Goal: Information Seeking & Learning: Check status

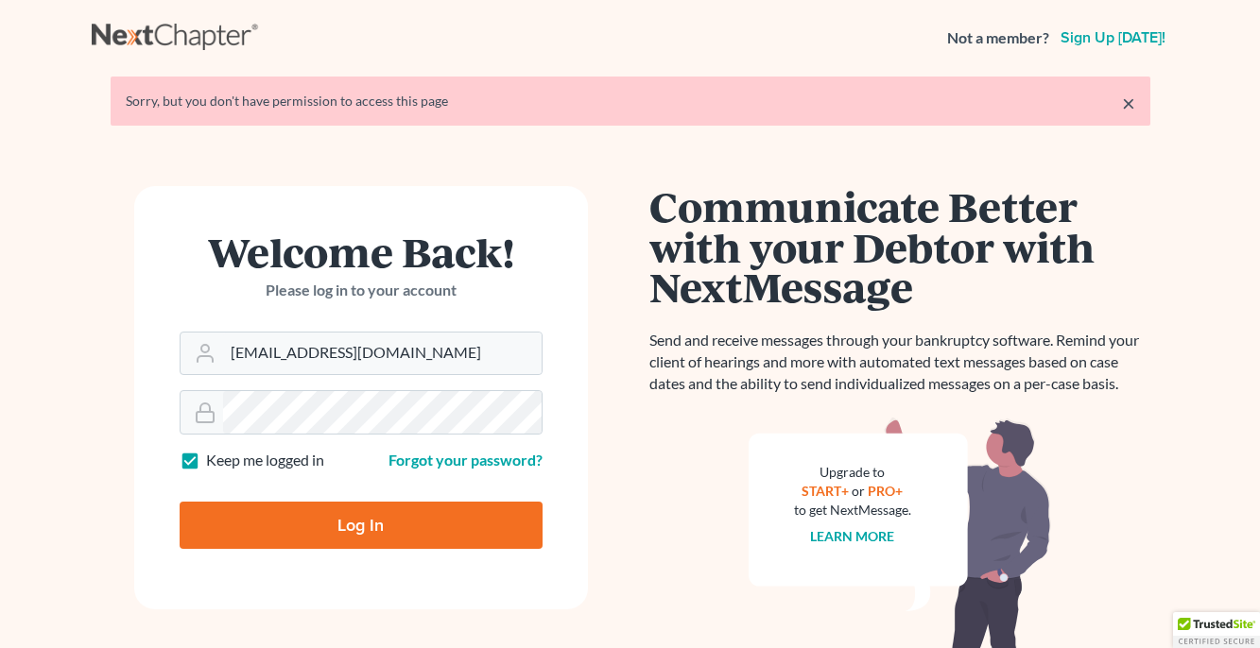
type input "[EMAIL_ADDRESS][DOMAIN_NAME]"
click at [360, 524] on input "Log In" at bounding box center [361, 525] width 363 height 47
type input "Thinking..."
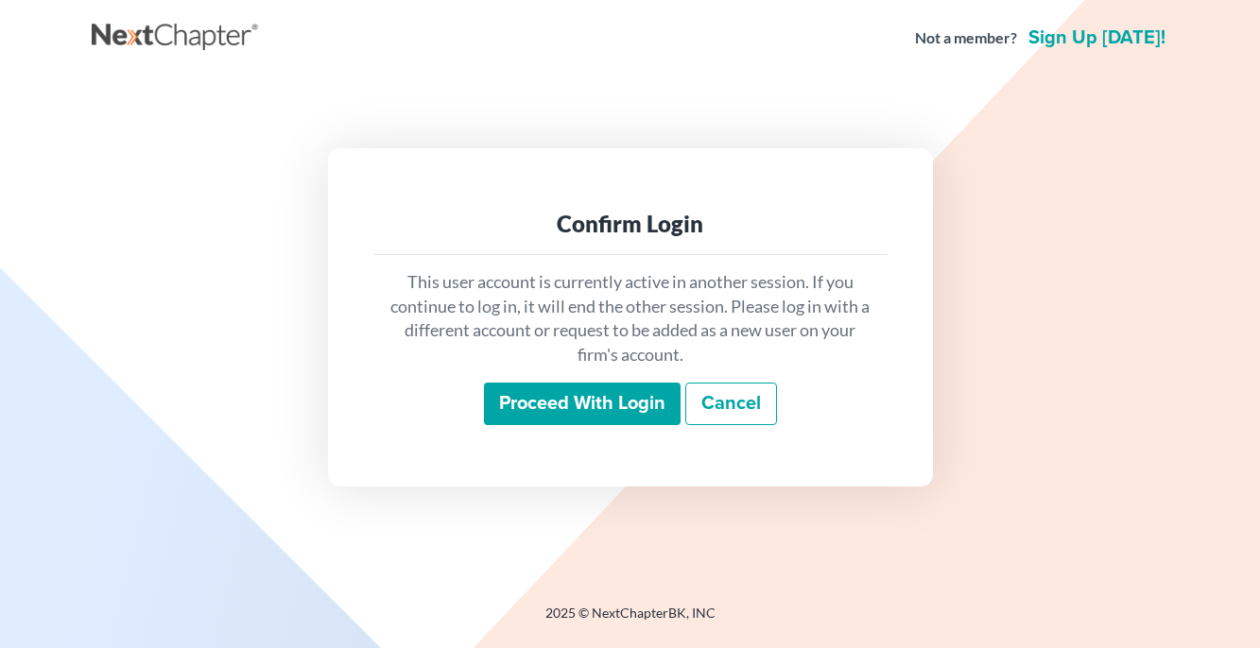
click at [631, 426] on input "Proceed with login" at bounding box center [582, 404] width 197 height 43
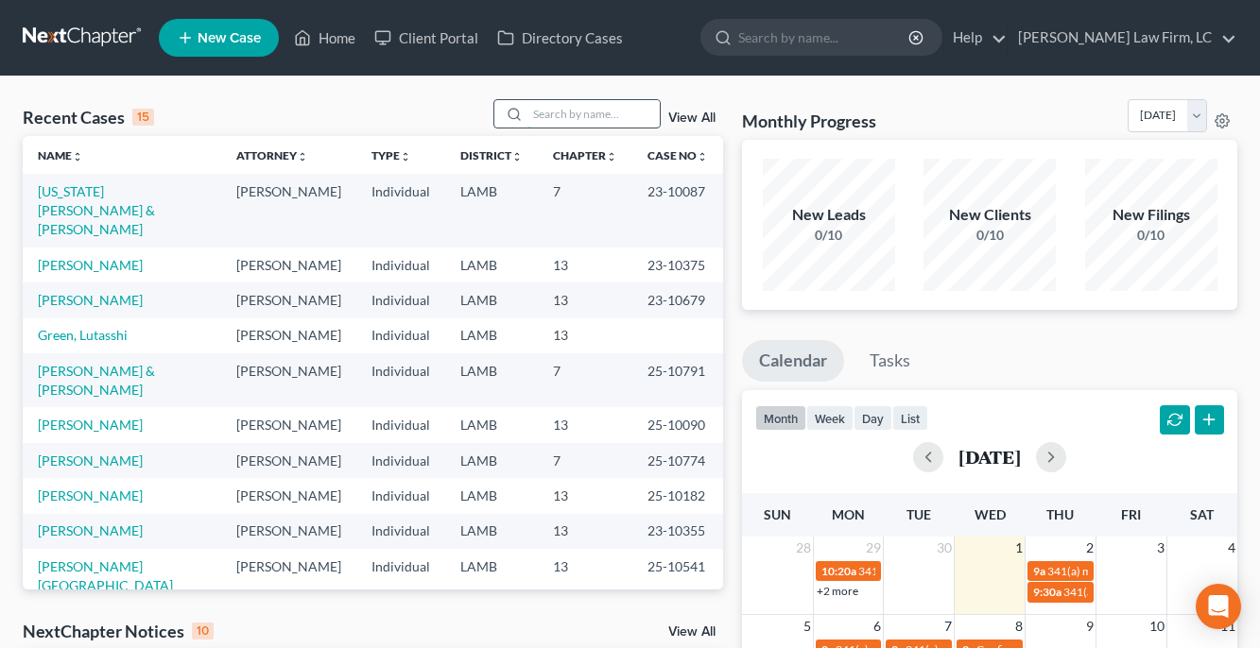
click at [598, 122] on input "search" at bounding box center [593, 113] width 132 height 27
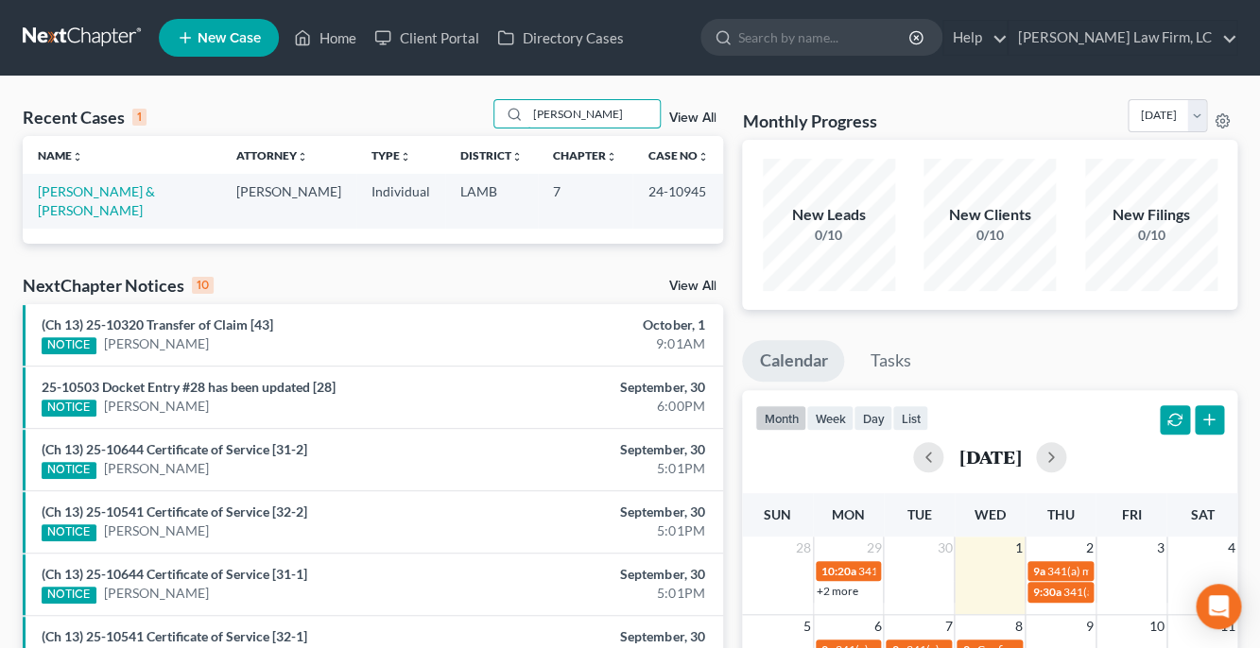
type input "Marson"
drag, startPoint x: 607, startPoint y: 314, endPoint x: -1, endPoint y: -1, distance: 684.3
click at [0, 0] on html "Home New Case Client Portal Directory Cases Dickson Law Firm, LC kjm@dicksonlaw…" at bounding box center [630, 545] width 1260 height 1091
click at [135, 199] on link "Marson, Dylan & Jordynn" at bounding box center [96, 200] width 117 height 35
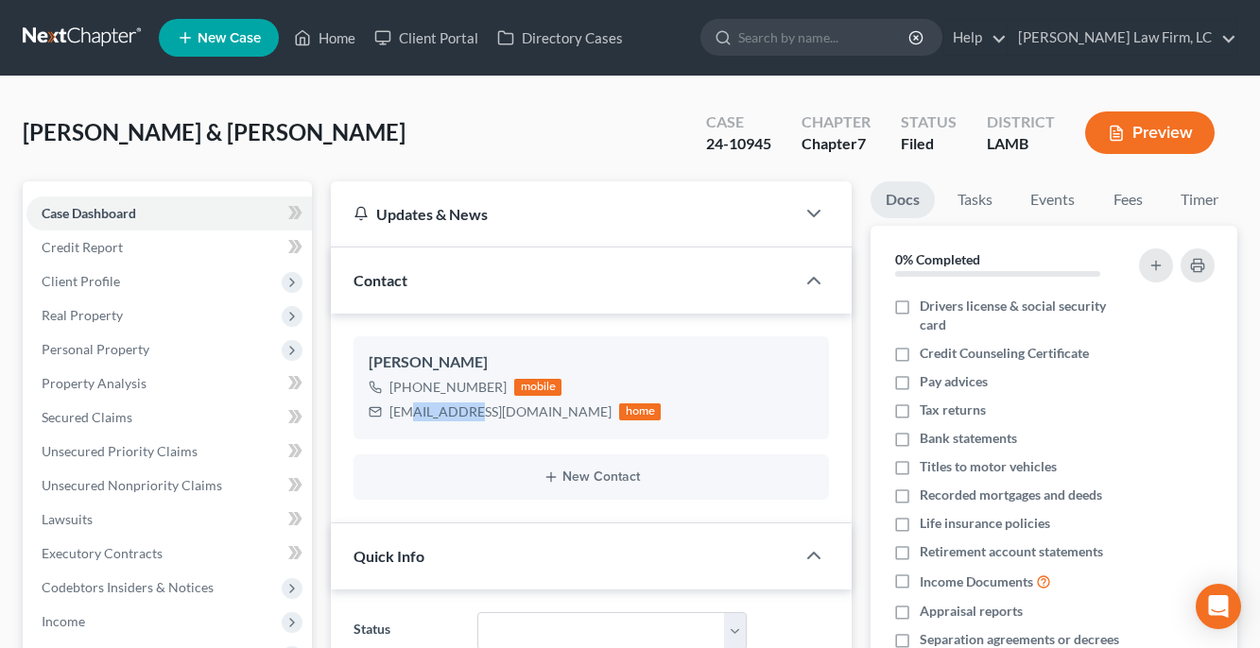
drag, startPoint x: 135, startPoint y: 199, endPoint x: -1, endPoint y: -1, distance: 242.2
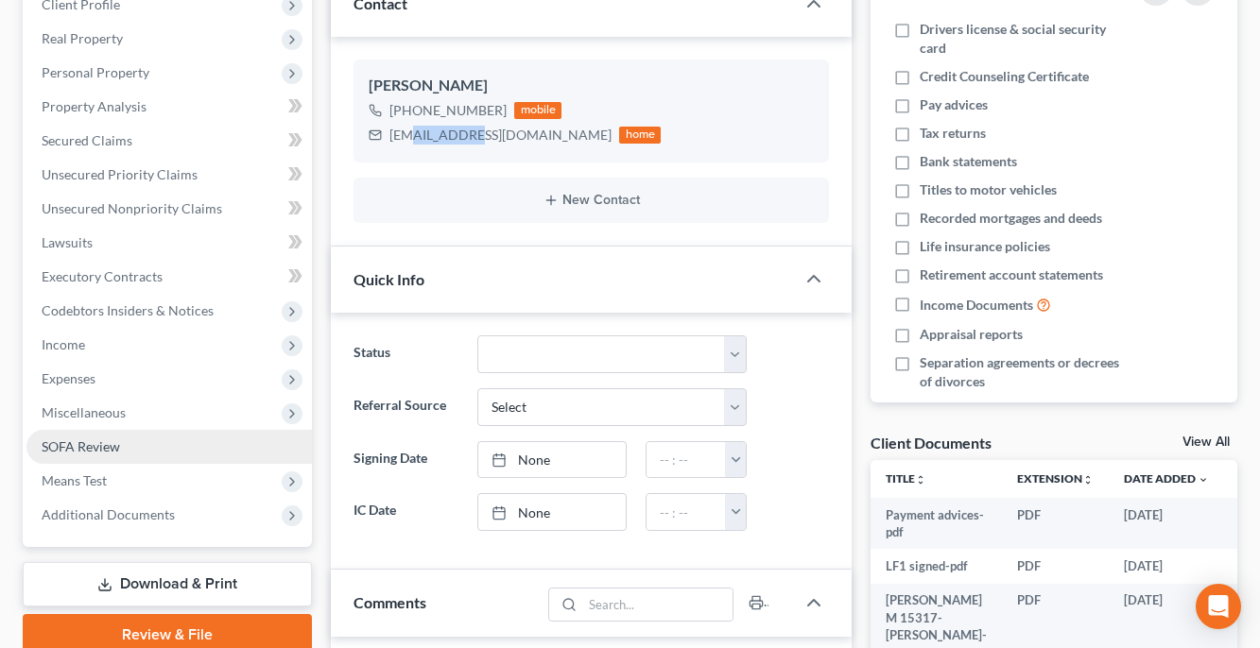
scroll to position [324, 0]
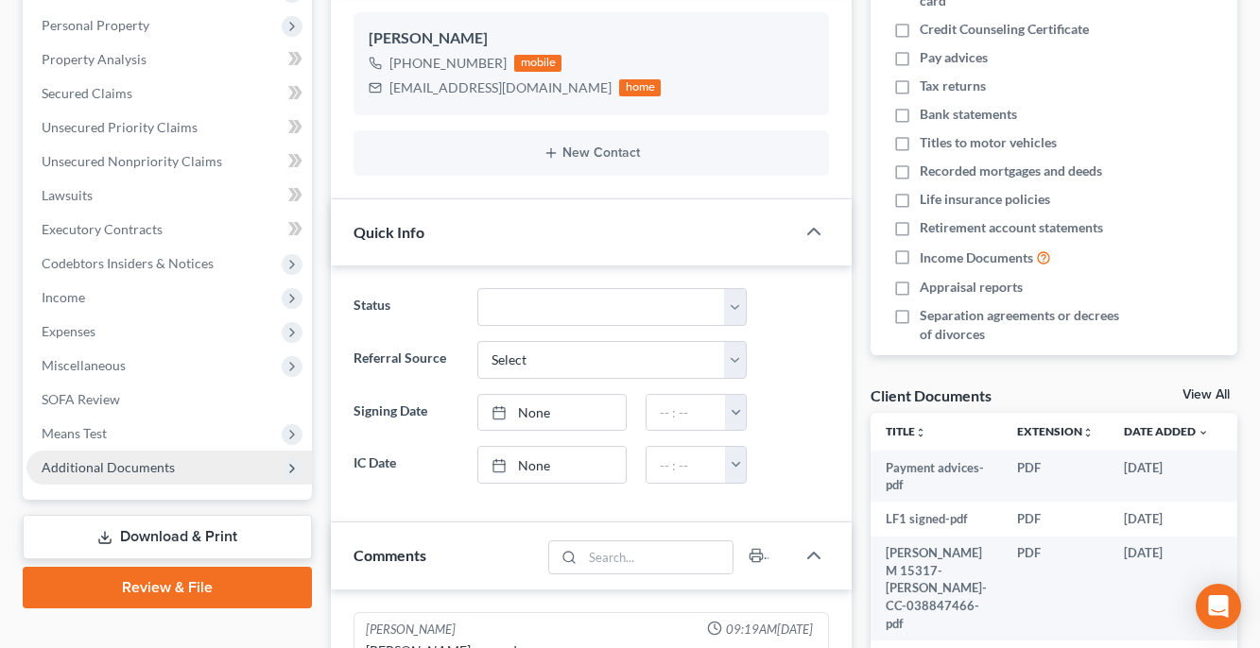
click at [118, 474] on span "Additional Documents" at bounding box center [168, 468] width 285 height 34
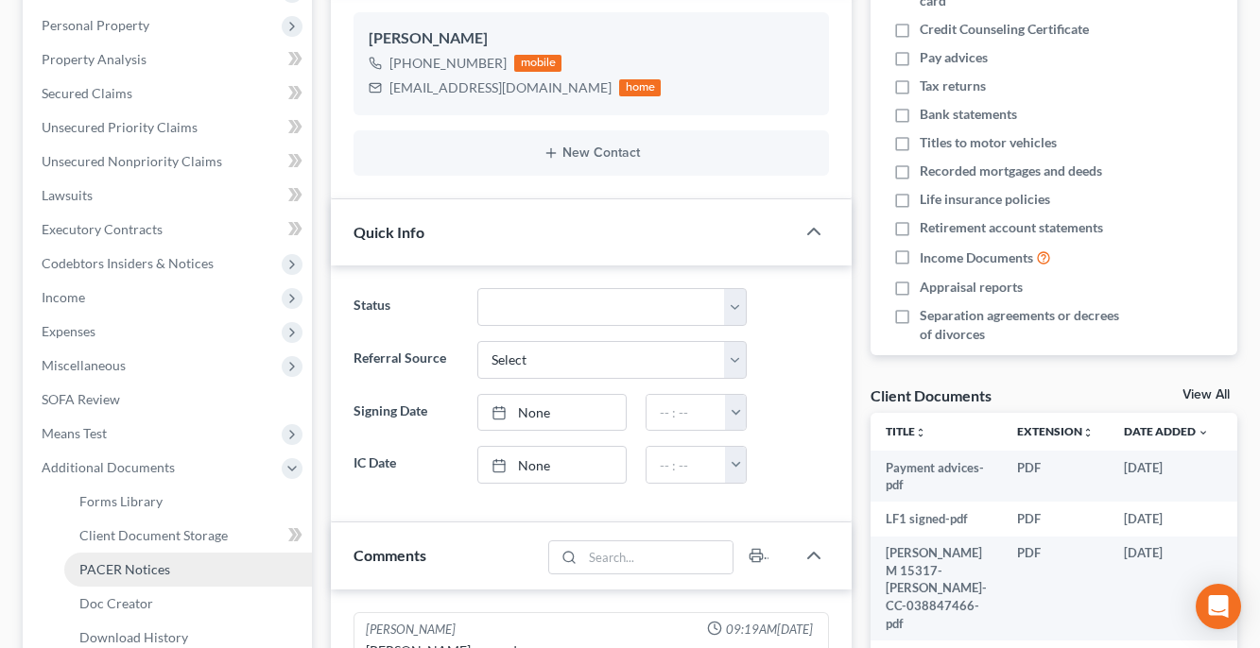
click at [130, 575] on span "PACER Notices" at bounding box center [124, 569] width 91 height 16
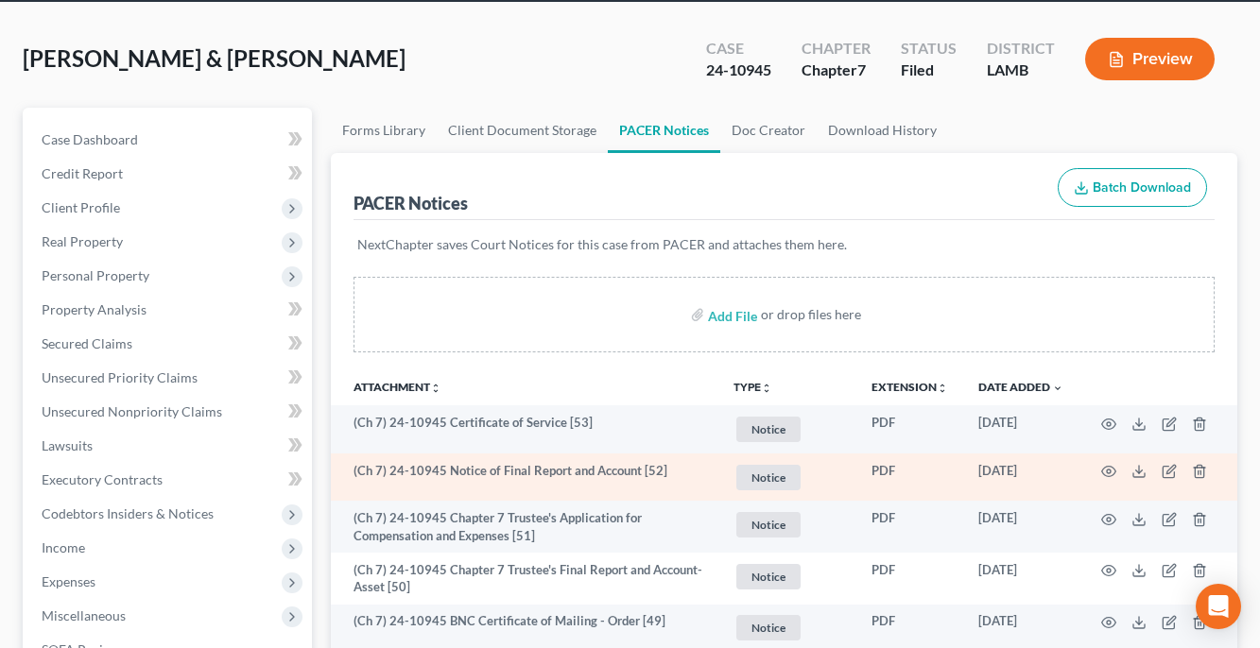
scroll to position [94, 0]
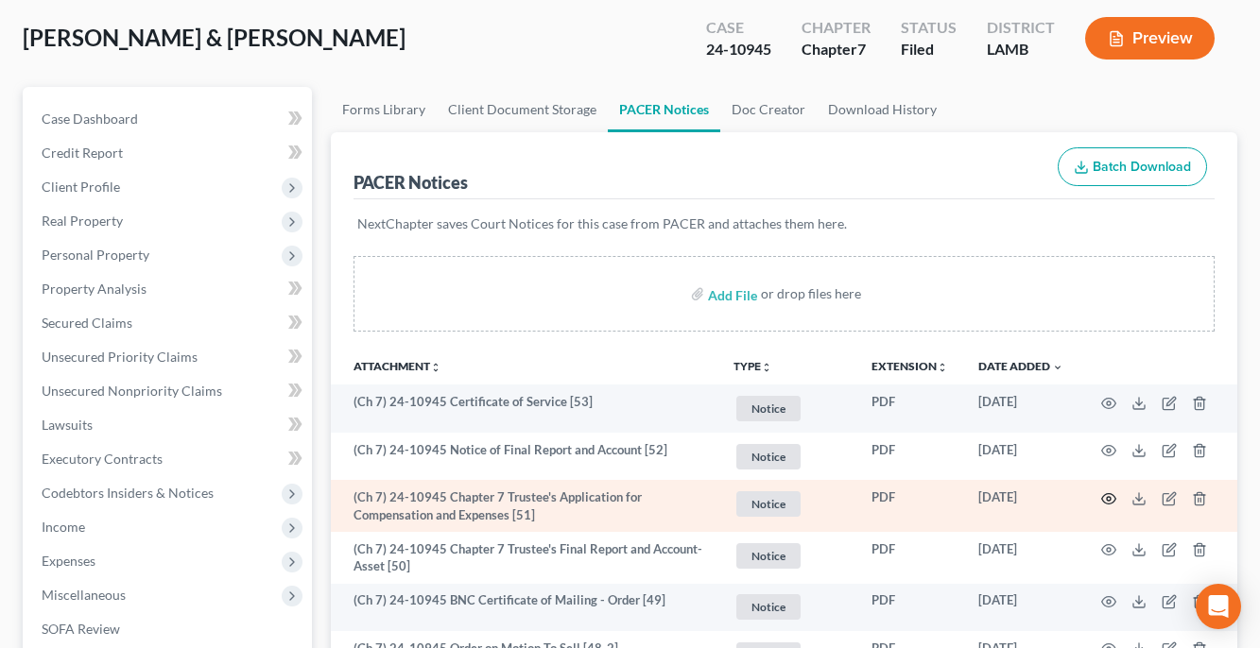
click at [1105, 496] on icon "button" at bounding box center [1108, 498] width 15 height 15
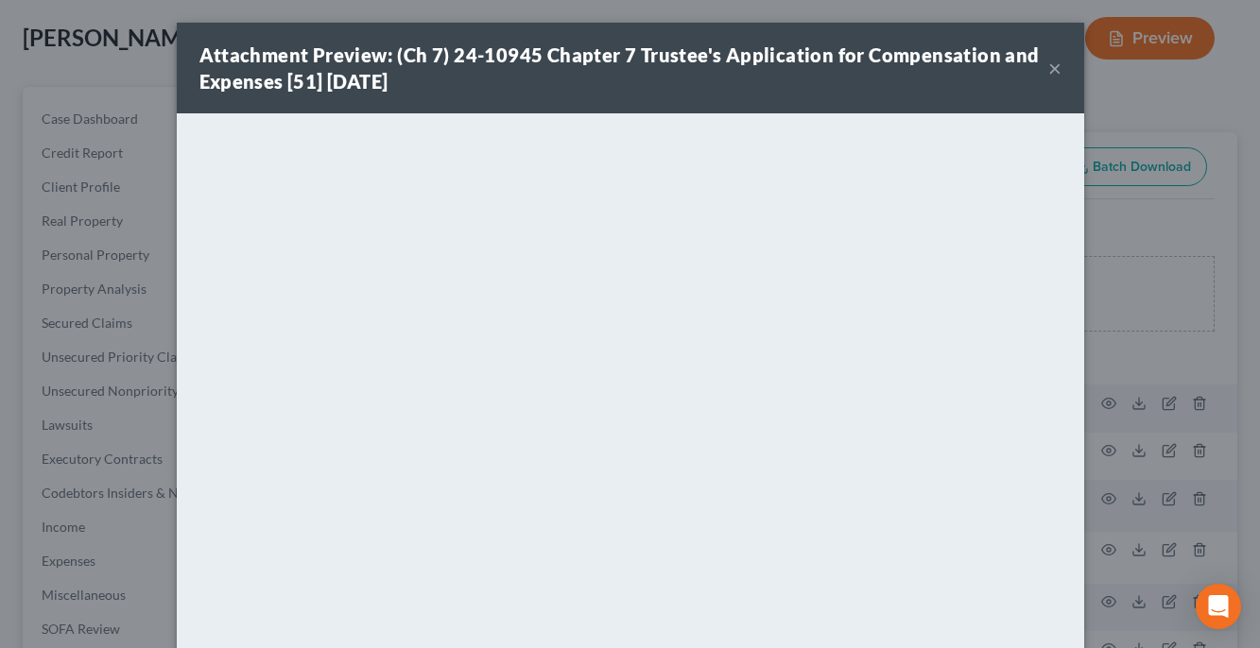
click at [1056, 73] on button "×" at bounding box center [1054, 68] width 13 height 23
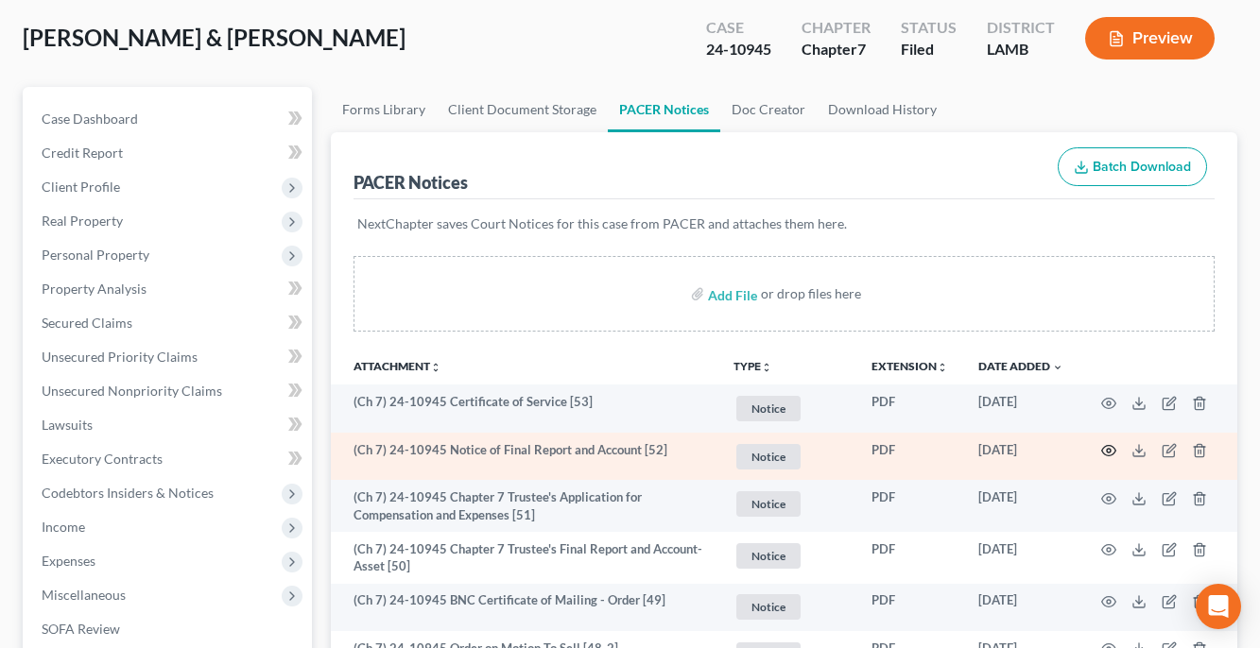
click at [1105, 447] on icon "button" at bounding box center [1109, 451] width 14 height 10
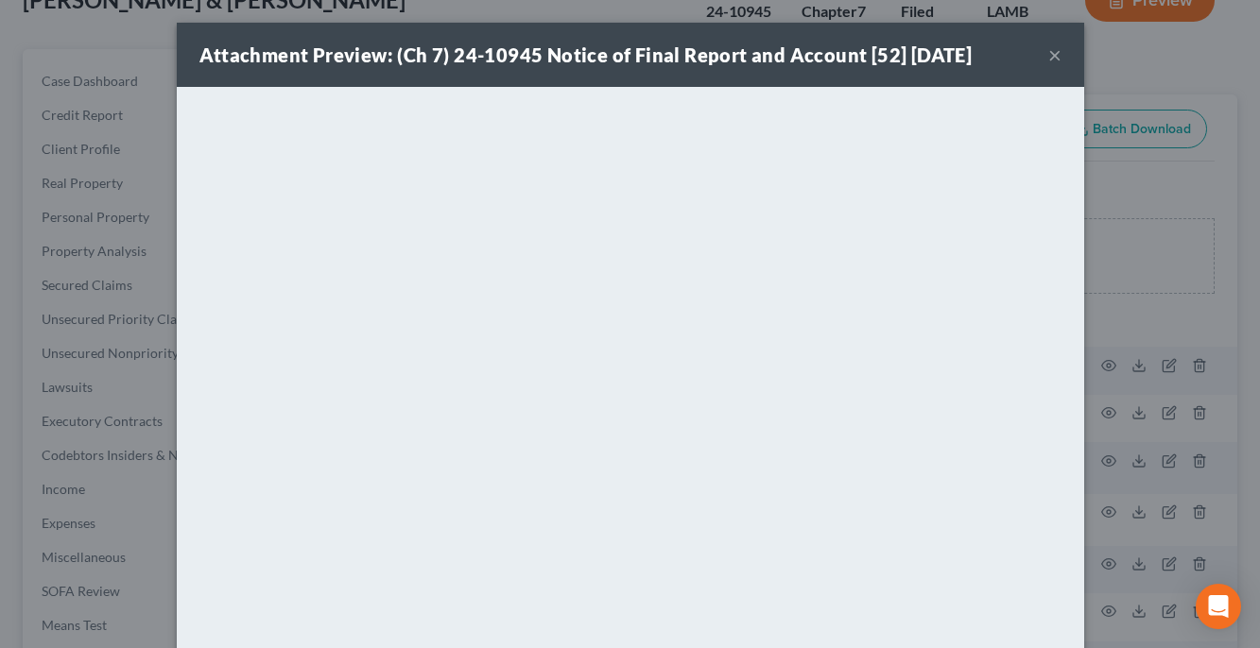
scroll to position [90, 0]
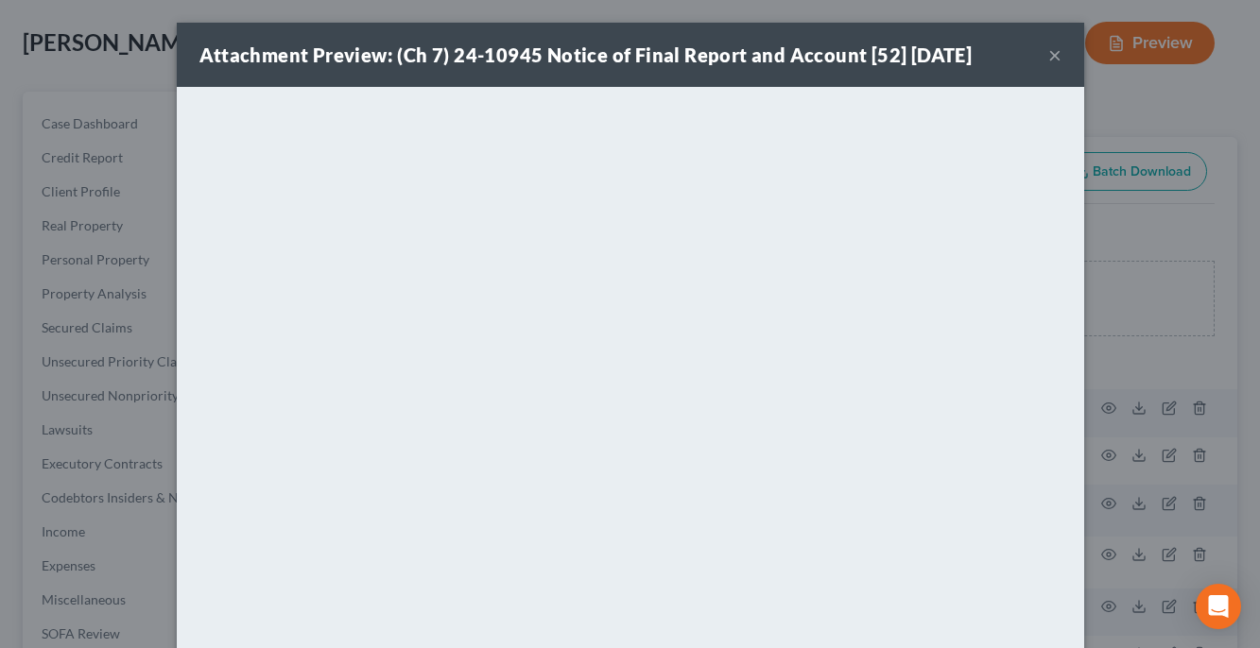
click at [1053, 62] on button "×" at bounding box center [1054, 54] width 13 height 23
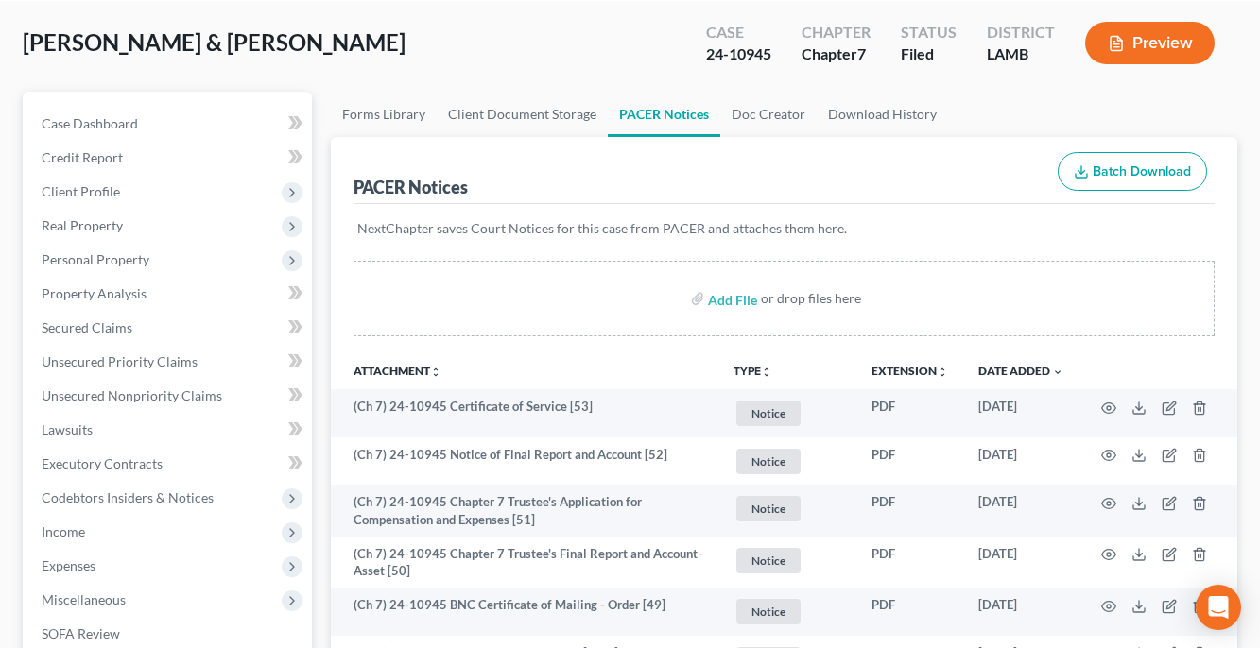
scroll to position [0, 0]
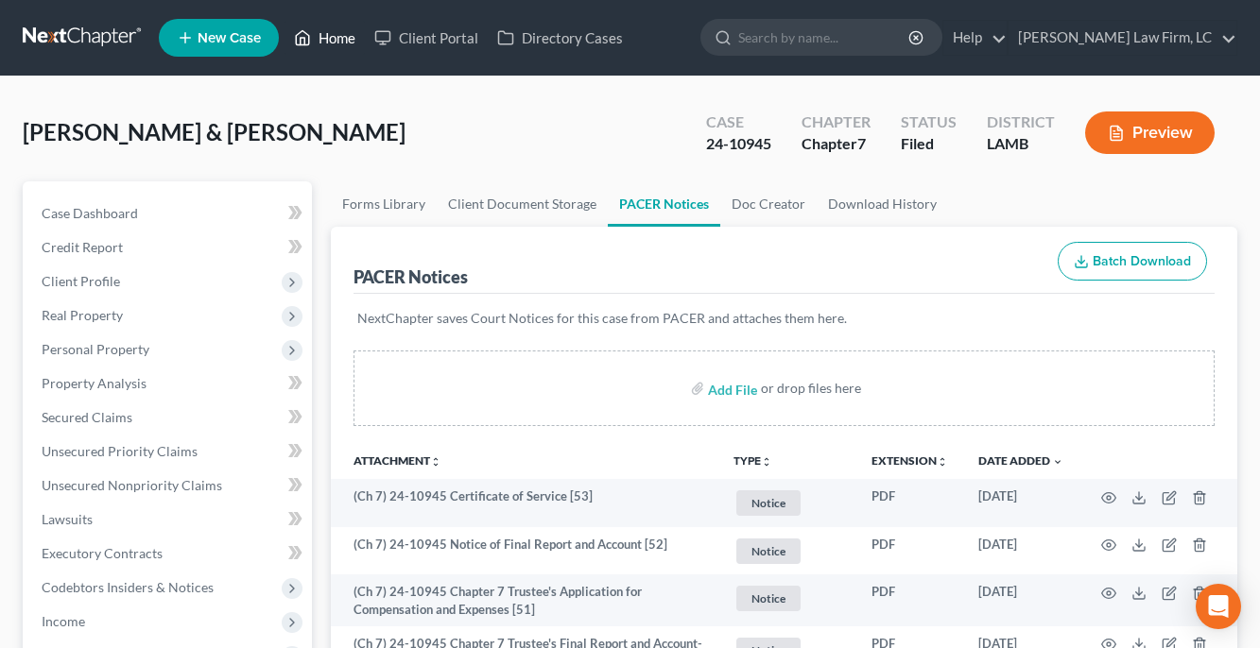
click at [337, 31] on link "Home" at bounding box center [324, 38] width 80 height 34
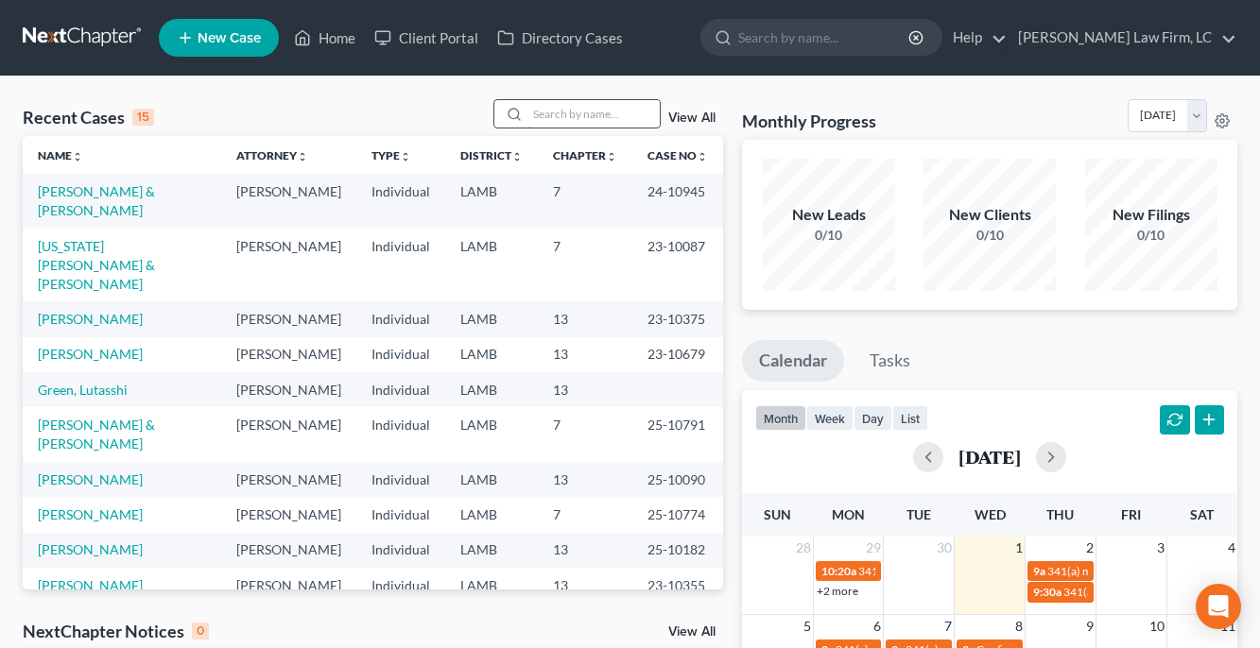
click at [574, 122] on input "search" at bounding box center [593, 113] width 132 height 27
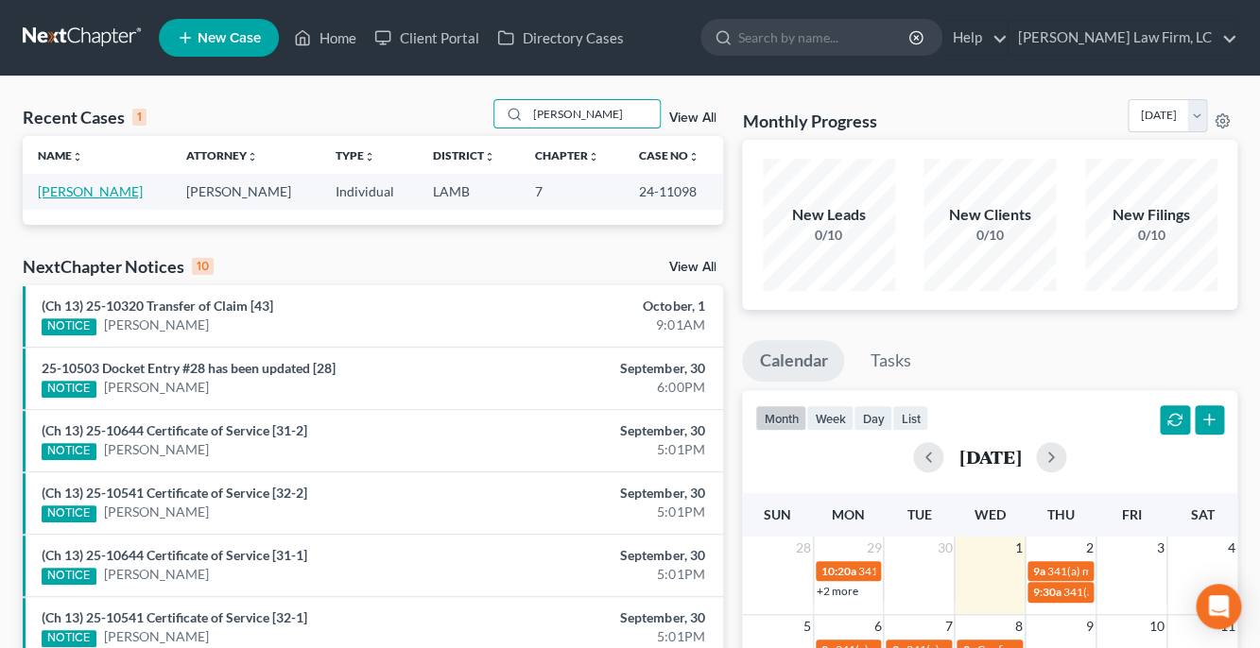
type input "Shandrell Gayden"
click at [107, 189] on link "Gayden, Shandrell" at bounding box center [90, 191] width 105 height 16
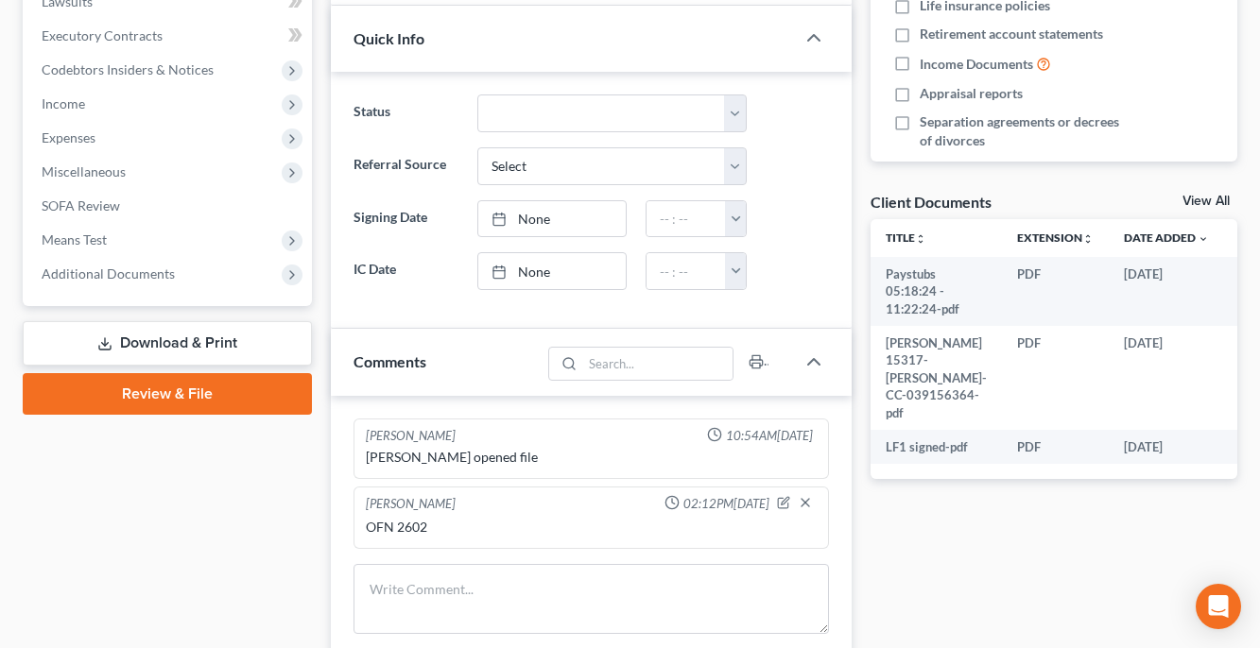
scroll to position [519, 0]
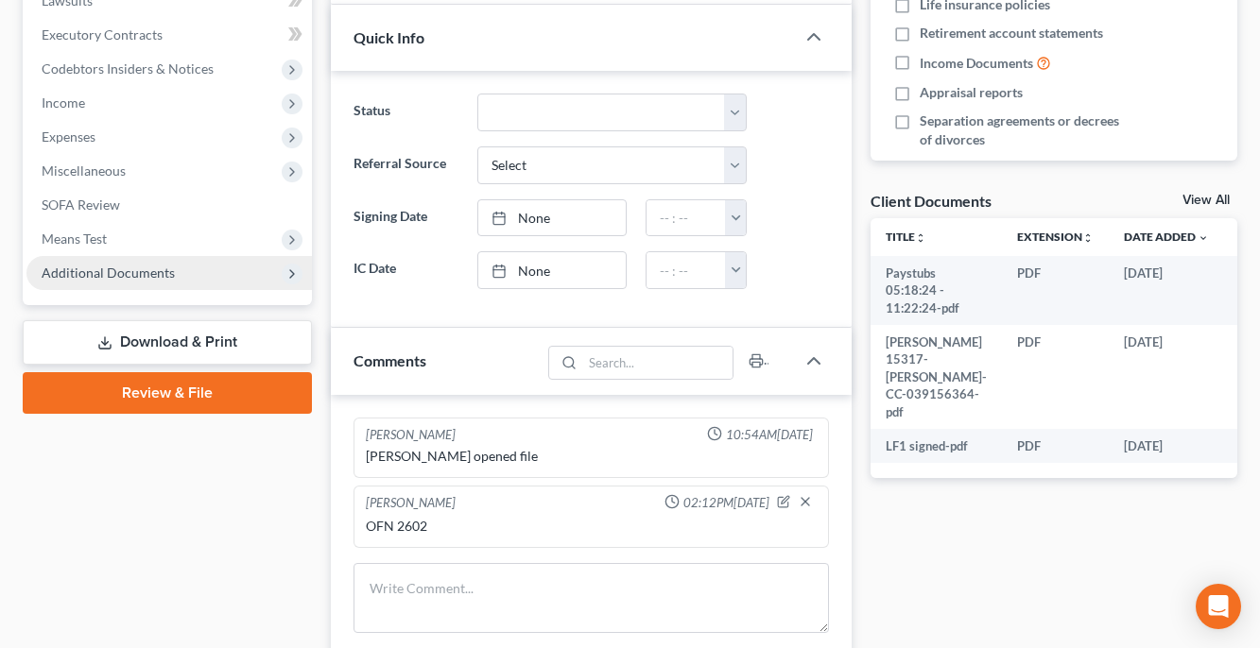
click at [176, 281] on span "Additional Documents" at bounding box center [168, 273] width 285 height 34
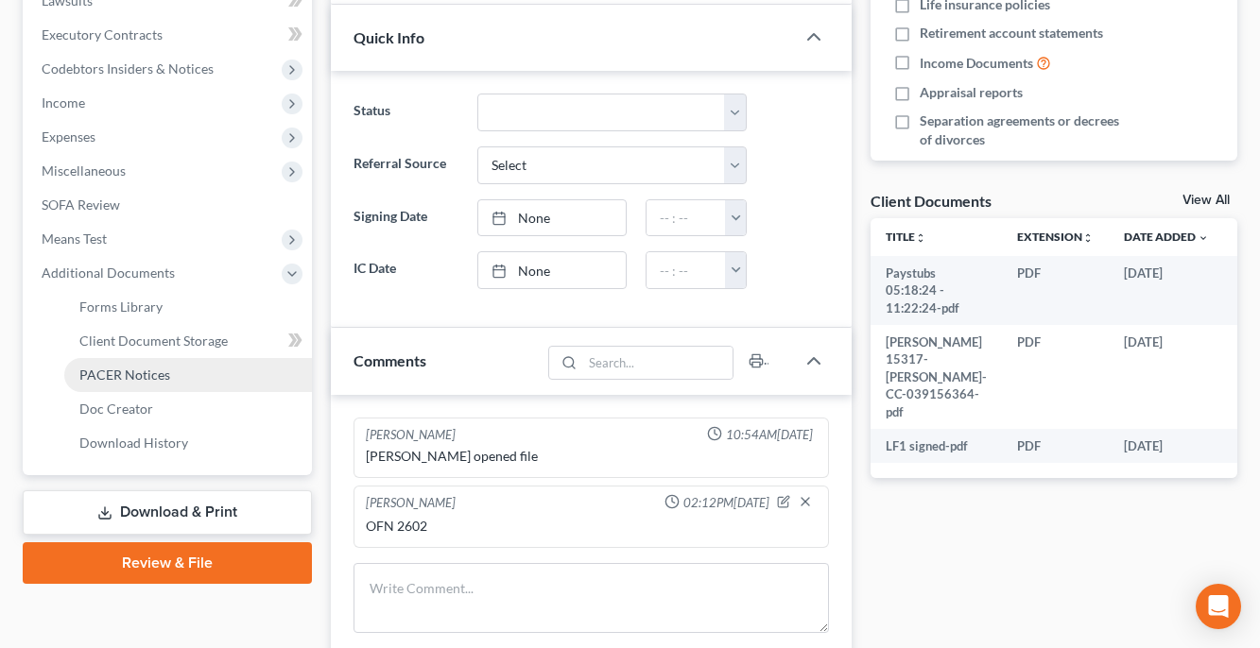
click at [163, 373] on span "PACER Notices" at bounding box center [124, 375] width 91 height 16
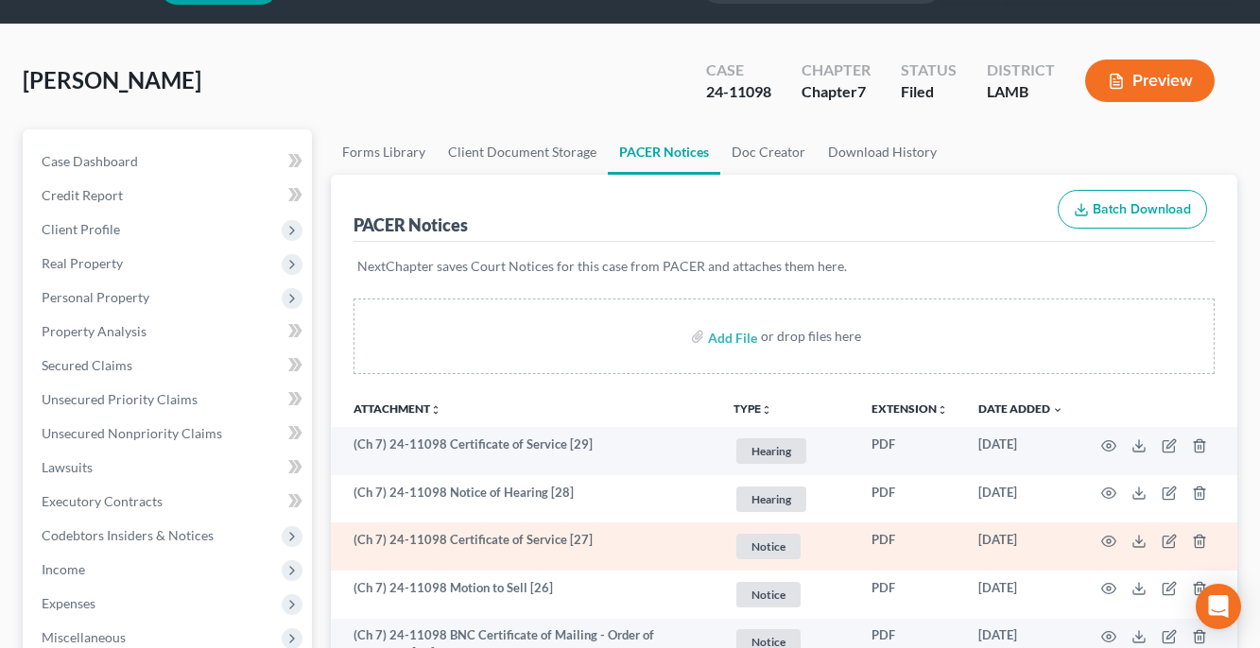
scroll to position [60, 0]
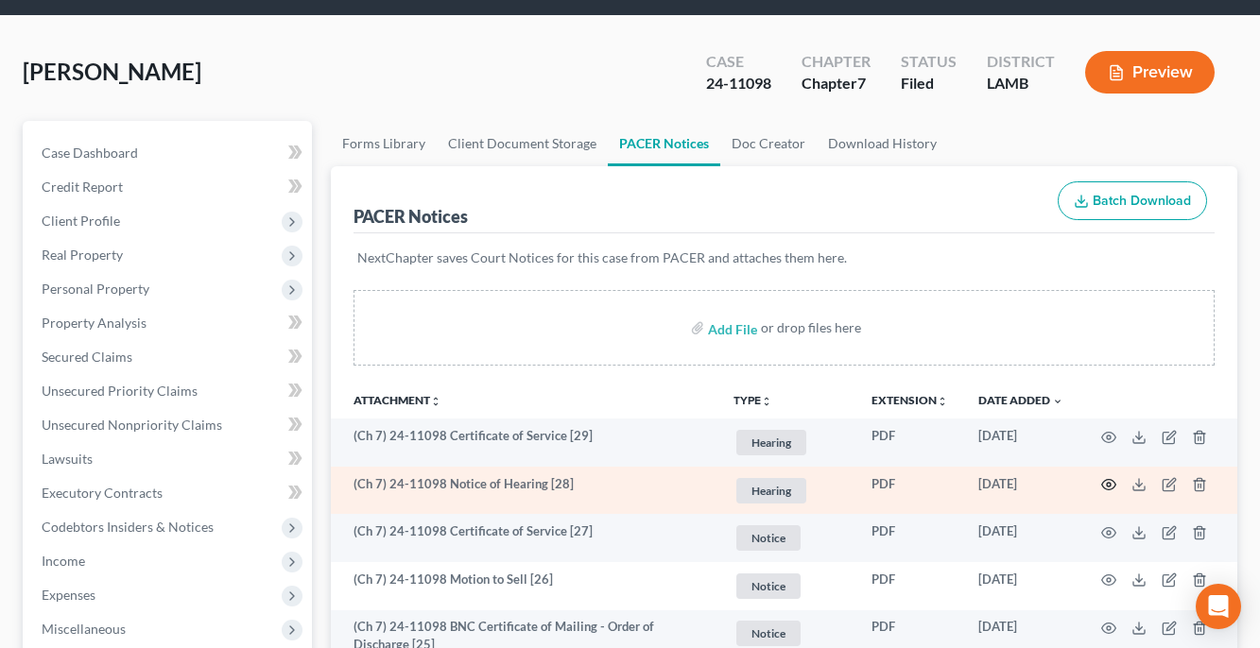
click at [1107, 486] on icon "button" at bounding box center [1108, 484] width 15 height 15
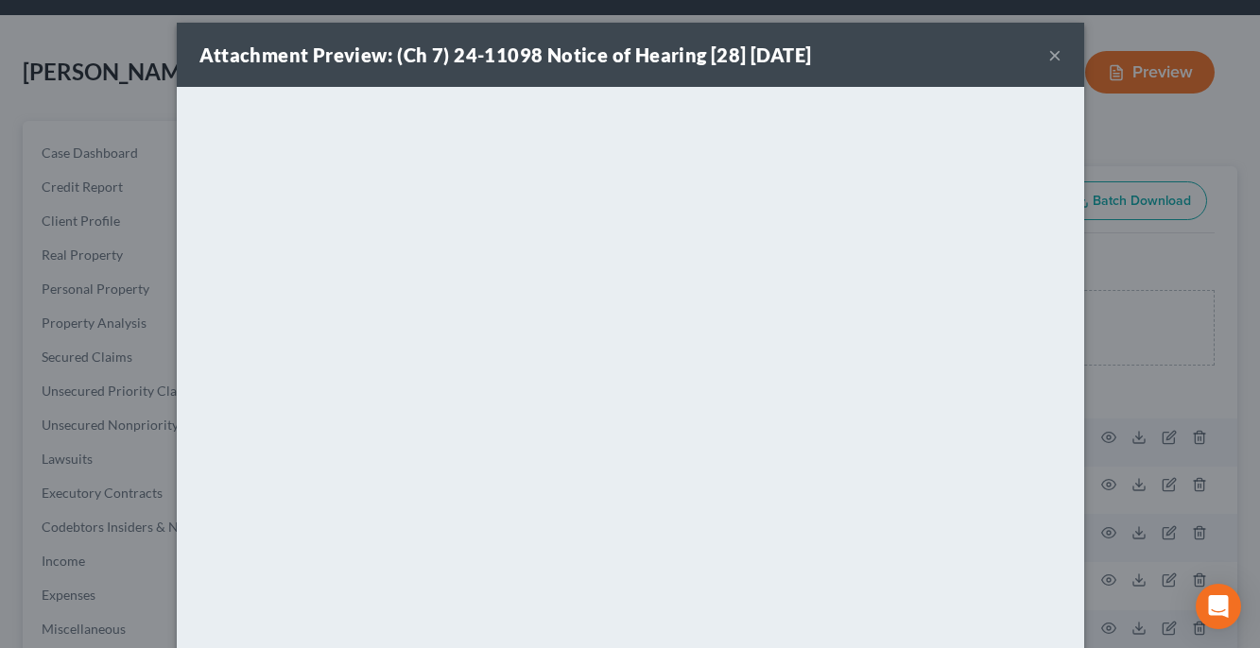
click at [1053, 52] on button "×" at bounding box center [1054, 54] width 13 height 23
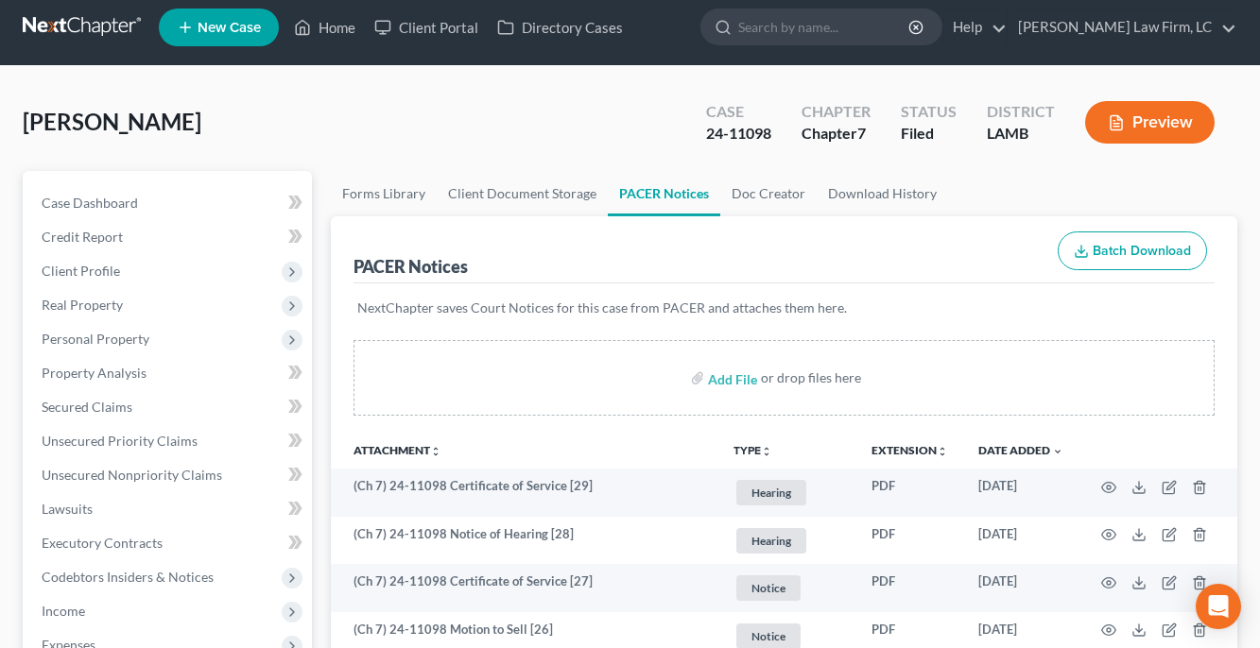
scroll to position [0, 0]
